Goal: Task Accomplishment & Management: Manage account settings

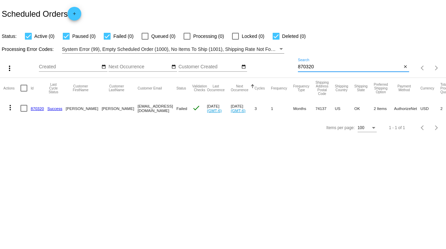
drag, startPoint x: 319, startPoint y: 64, endPoint x: 290, endPoint y: 66, distance: 29.1
click at [290, 66] on app-dashboard-scheduled-orders "Scheduled Orders add Status: Active (0) Paused (0) Failed (0) Queued (0) Proces…" at bounding box center [223, 68] width 446 height 137
type input "747400"
click at [25, 107] on div at bounding box center [23, 108] width 7 height 7
click at [24, 112] on input "checkbox" at bounding box center [24, 112] width 0 height 0
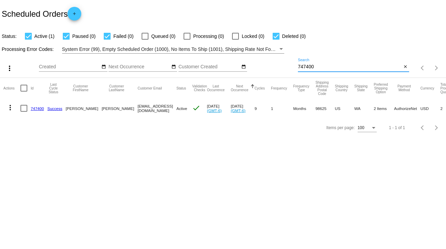
checkbox input "true"
click at [8, 109] on mat-icon "more_vert" at bounding box center [10, 107] width 8 height 8
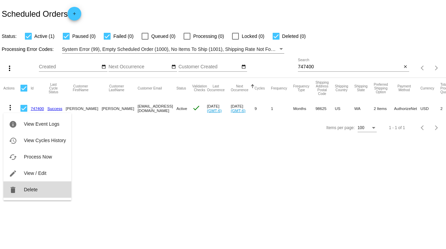
click at [29, 190] on span "Delete" at bounding box center [31, 189] width 14 height 5
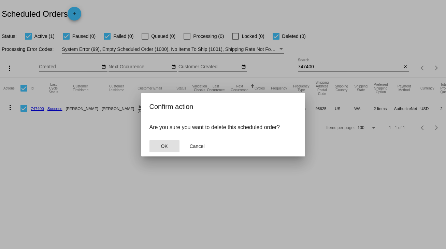
click at [163, 148] on span "OK" at bounding box center [164, 145] width 7 height 5
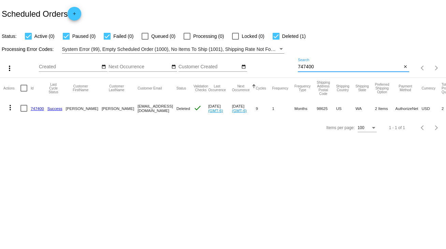
drag, startPoint x: 312, startPoint y: 65, endPoint x: 288, endPoint y: 68, distance: 23.9
click at [288, 68] on div "more_vert Oct Jan Feb Mar [DATE]" at bounding box center [223, 66] width 446 height 24
type input "0"
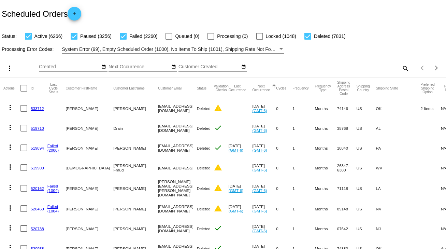
click at [401, 70] on mat-icon "search" at bounding box center [405, 68] width 8 height 11
click at [393, 69] on input "Search" at bounding box center [353, 66] width 111 height 5
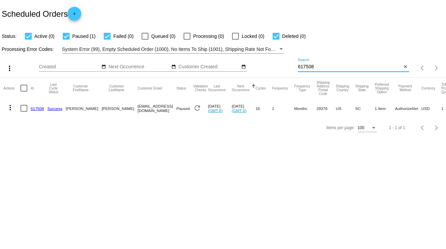
type input "617508"
click at [24, 109] on div at bounding box center [23, 108] width 7 height 7
click at [24, 112] on input "checkbox" at bounding box center [24, 112] width 0 height 0
checkbox input "true"
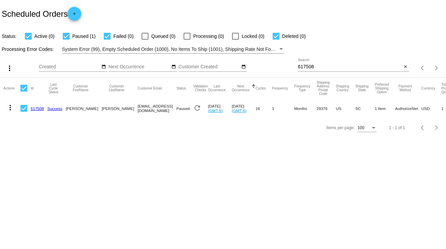
click at [11, 108] on mat-icon "more_vert" at bounding box center [10, 107] width 8 height 8
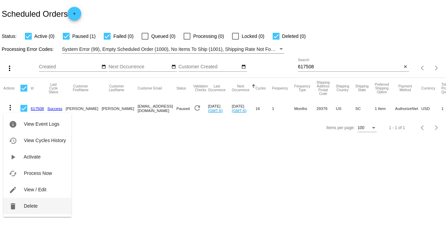
click at [31, 205] on span "Delete" at bounding box center [31, 205] width 14 height 5
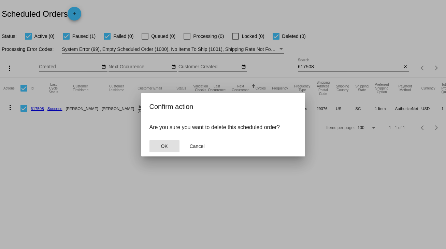
click at [169, 139] on mat-dialog-actions "OK Cancel" at bounding box center [223, 146] width 147 height 20
click at [165, 146] on span "OK" at bounding box center [164, 145] width 7 height 5
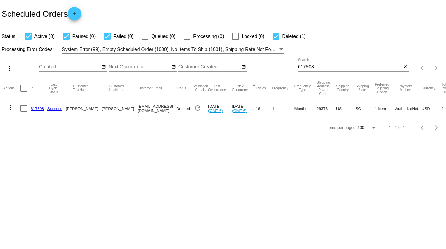
drag, startPoint x: 320, startPoint y: 64, endPoint x: 285, endPoint y: 65, distance: 34.5
click at [285, 65] on div "more_vert Oct Jan Feb Mar [DATE]" at bounding box center [223, 66] width 446 height 24
drag, startPoint x: 322, startPoint y: 66, endPoint x: 276, endPoint y: 65, distance: 46.4
click at [276, 65] on div "more_vert Oct Jan Feb Mar [DATE]" at bounding box center [223, 66] width 446 height 24
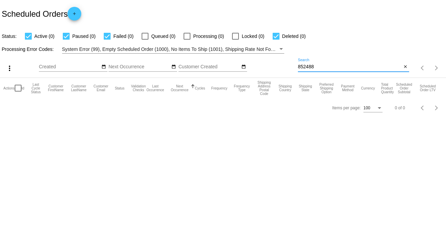
type input "852488"
